Goal: Transaction & Acquisition: Purchase product/service

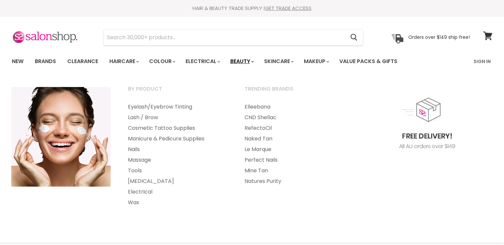
click at [251, 65] on link "Beauty" at bounding box center [241, 61] width 32 height 14
click at [137, 171] on link "Tools" at bounding box center [177, 170] width 115 height 11
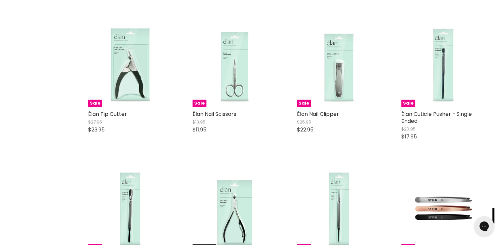
scroll to position [430, 0]
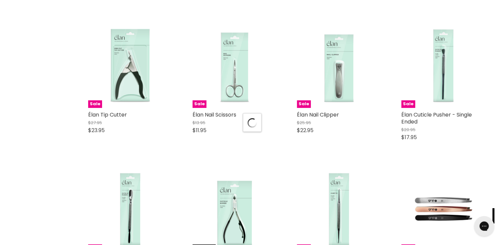
scroll to position [2023, 0]
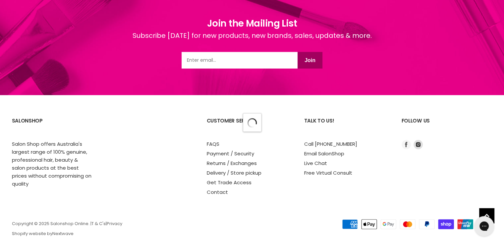
scroll to position [3894, 0]
